Goal: Use online tool/utility

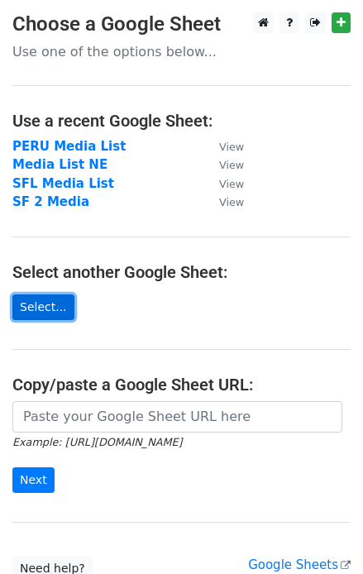
click at [49, 311] on link "Select..." at bounding box center [43, 307] width 62 height 26
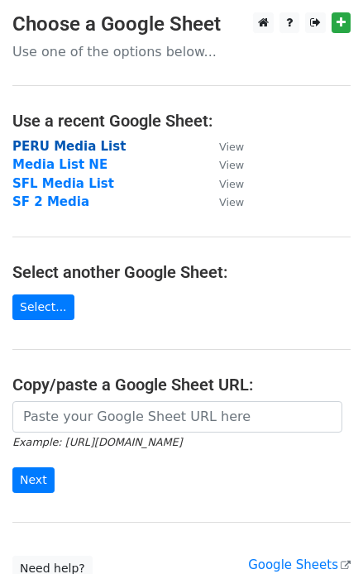
click at [66, 143] on strong "PERU Media List" at bounding box center [68, 146] width 113 height 15
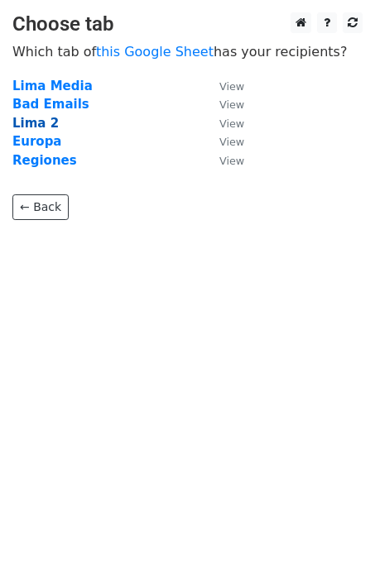
click at [46, 124] on strong "Lima 2" at bounding box center [35, 123] width 46 height 15
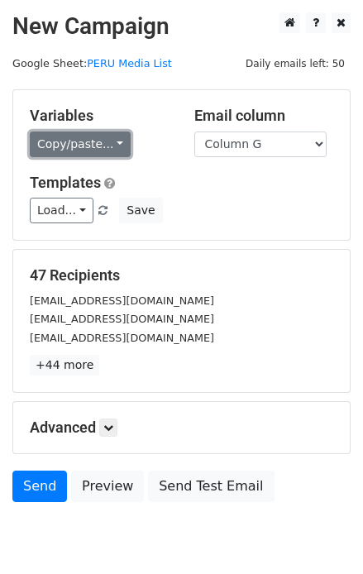
click at [117, 143] on link "Copy/paste..." at bounding box center [80, 144] width 101 height 26
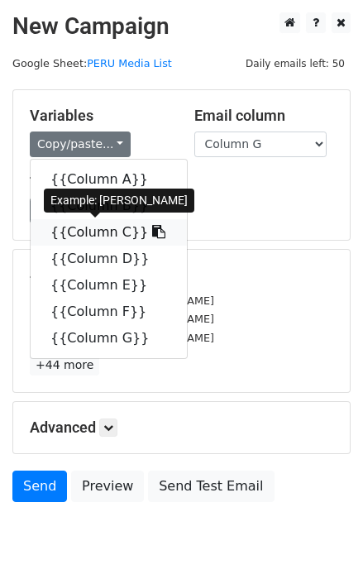
click at [86, 234] on link "{{Column C}}" at bounding box center [109, 232] width 156 height 26
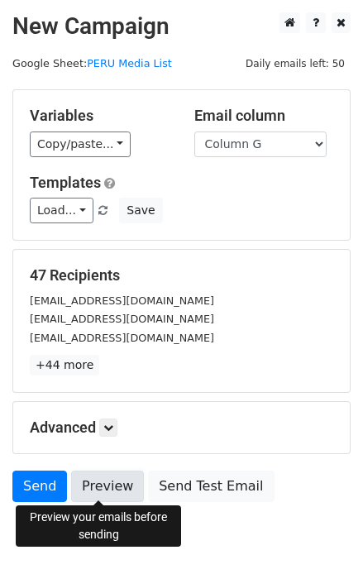
click at [107, 485] on link "Preview" at bounding box center [107, 485] width 73 height 31
